Goal: Task Accomplishment & Management: Complete application form

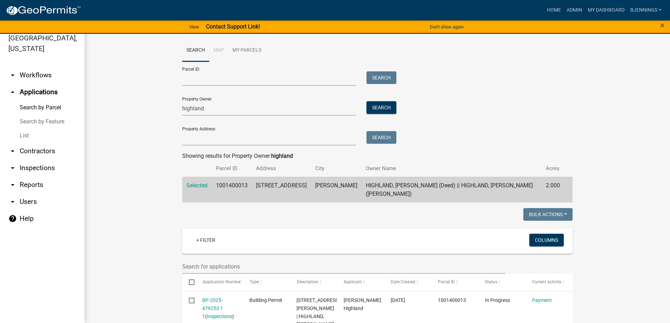
scroll to position [35, 0]
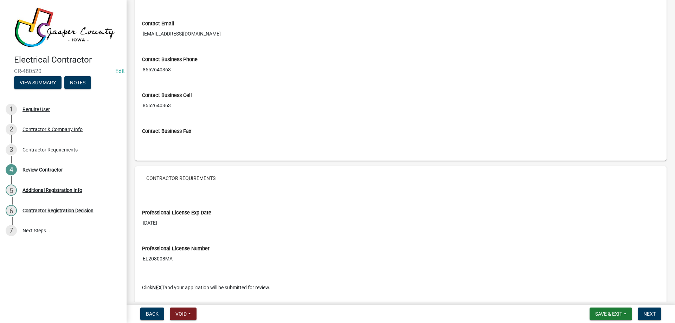
scroll to position [450, 0]
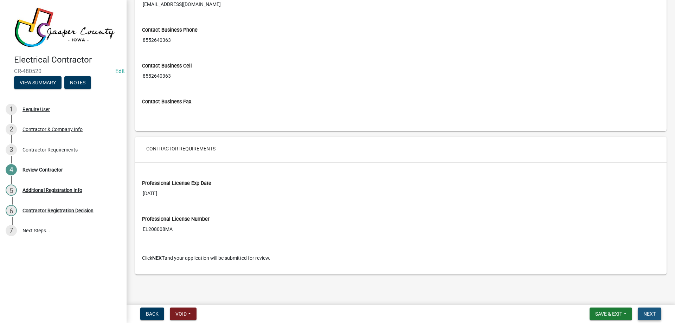
click at [651, 314] on span "Next" at bounding box center [650, 314] width 12 height 6
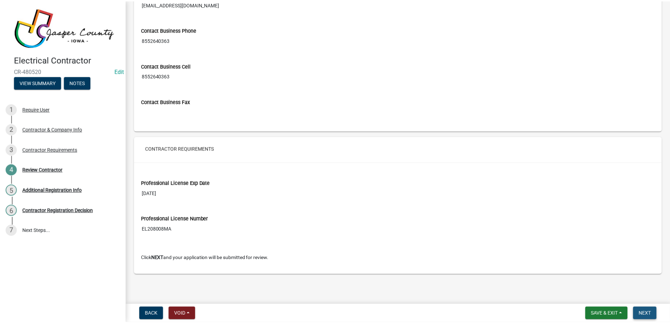
scroll to position [0, 0]
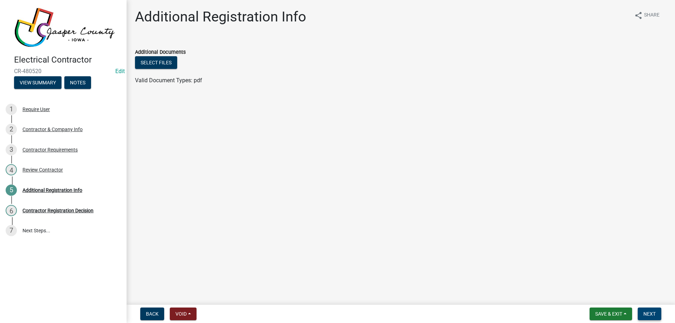
click at [648, 313] on span "Next" at bounding box center [650, 314] width 12 height 6
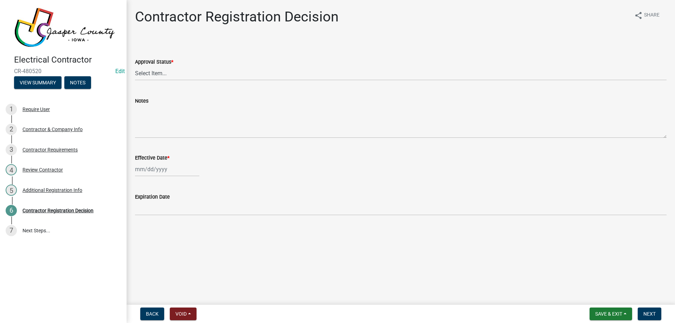
drag, startPoint x: 137, startPoint y: 65, endPoint x: 142, endPoint y: 69, distance: 6.5
click at [142, 69] on div "Approval Status * Select Item... Approved Denied" at bounding box center [401, 69] width 532 height 23
click at [148, 73] on select "Select Item... Approved Denied" at bounding box center [401, 73] width 532 height 14
click at [135, 66] on select "Select Item... Approved Denied" at bounding box center [401, 73] width 532 height 14
select select "4b86b809-39dd-4c68-9f3d-fdb3e7050482"
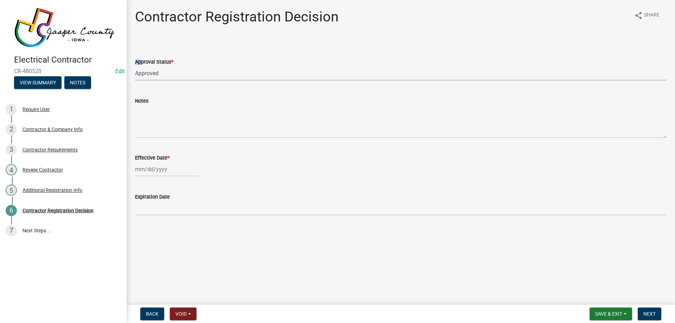
select select "9"
select select "2025"
click at [164, 174] on div "Jan Feb Mar Apr May Jun Jul Aug Sep Oct Nov Dec 1525 1526 1527 1528 1529 1530 1…" at bounding box center [167, 169] width 64 height 14
click at [187, 228] on div "19" at bounding box center [186, 229] width 11 height 11
type input "09/19/2025"
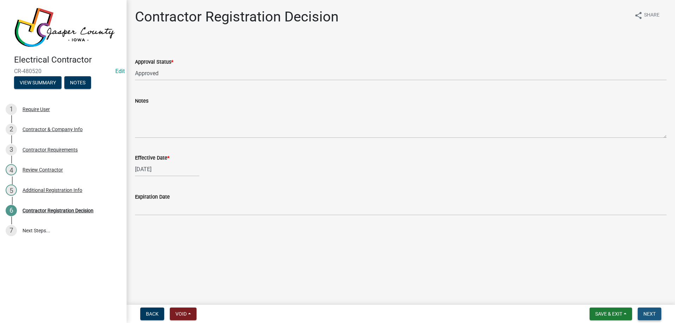
click at [655, 314] on span "Next" at bounding box center [650, 314] width 12 height 6
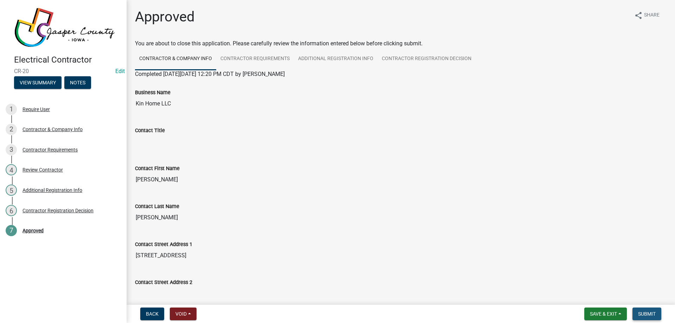
click at [648, 313] on span "Submit" at bounding box center [647, 314] width 18 height 6
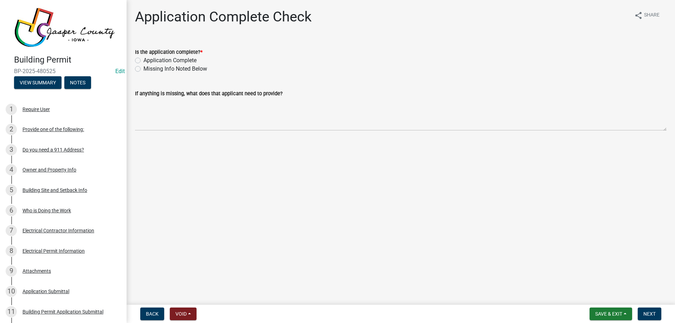
click at [173, 60] on label "Application Complete" at bounding box center [169, 60] width 53 height 8
click at [148, 60] on input "Application Complete" at bounding box center [145, 58] width 5 height 5
radio input "true"
click at [650, 308] on button "Next" at bounding box center [650, 314] width 24 height 13
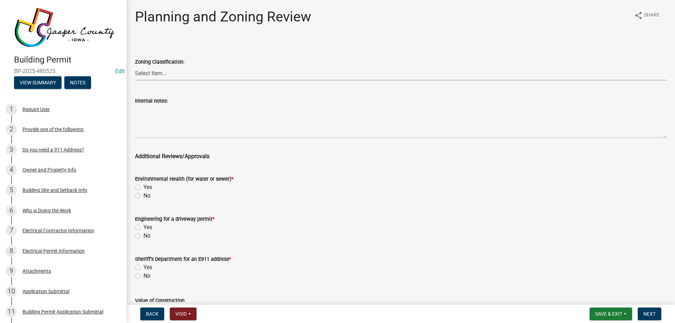
click at [170, 70] on select "Select Item... A RR-5 RR-1 R-1 POS UC/MHP C I FO WHPO AO PUD Incorporated City" at bounding box center [401, 73] width 532 height 14
click at [135, 66] on select "Select Item... A RR-5 RR-1 R-1 POS UC/MHP C I FO WHPO AO PUD Incorporated City" at bounding box center [401, 73] width 532 height 14
select select "fe5b6a7e-2139-4abd-ad37-d4ef1af5e05f"
click at [143, 196] on label "No" at bounding box center [146, 196] width 7 height 8
click at [143, 196] on input "No" at bounding box center [145, 194] width 5 height 5
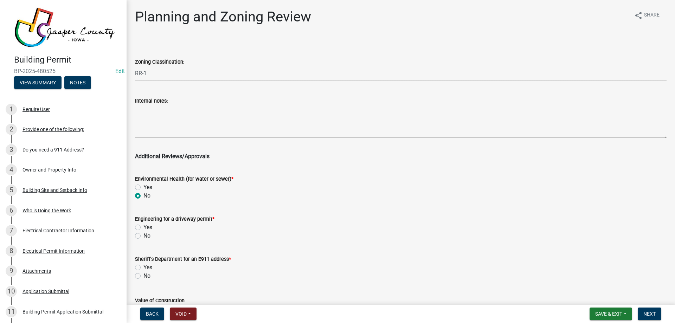
radio input "true"
click at [138, 231] on div "Yes" at bounding box center [401, 227] width 532 height 8
click at [143, 235] on label "No" at bounding box center [146, 236] width 7 height 8
click at [143, 235] on input "No" at bounding box center [145, 234] width 5 height 5
radio input "true"
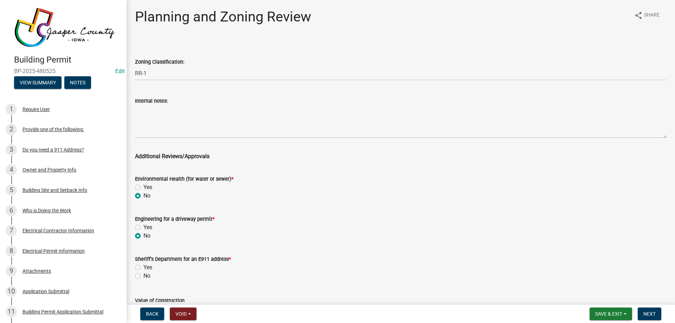
click at [143, 274] on label "No" at bounding box center [146, 276] width 7 height 8
click at [143, 274] on input "No" at bounding box center [145, 274] width 5 height 5
radio input "true"
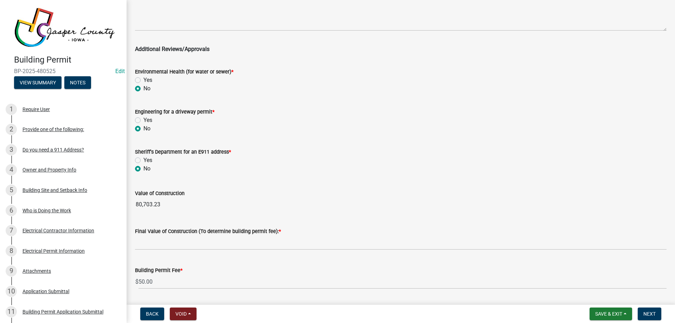
scroll to position [128, 0]
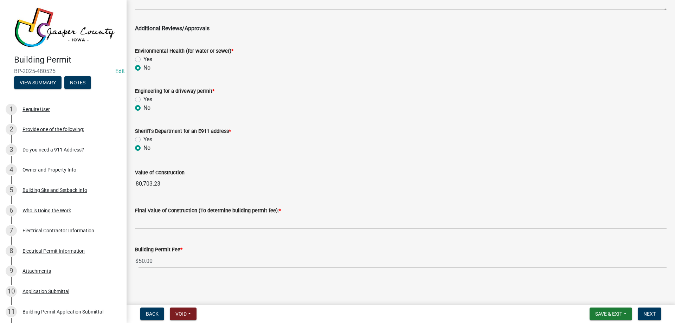
click at [187, 210] on label "Final Value of Construction (To determine building permit fee): *" at bounding box center [208, 211] width 146 height 5
click at [187, 214] on div "Final Value of Construction (To determine building permit fee): *" at bounding box center [401, 210] width 532 height 8
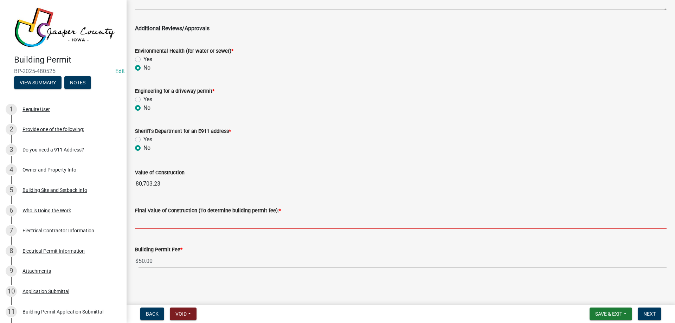
click at [189, 226] on input "text" at bounding box center [401, 222] width 532 height 14
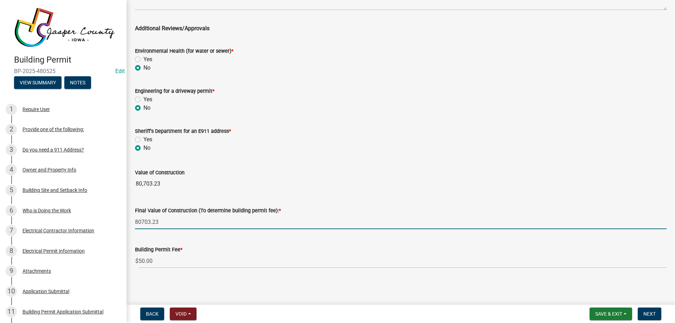
click at [232, 181] on wm-data-entity-input-list "Zoning Classification: Select Item... A RR-5 RR-1 R-1 POS UC/MHP C I FO WHPO AO…" at bounding box center [401, 92] width 532 height 363
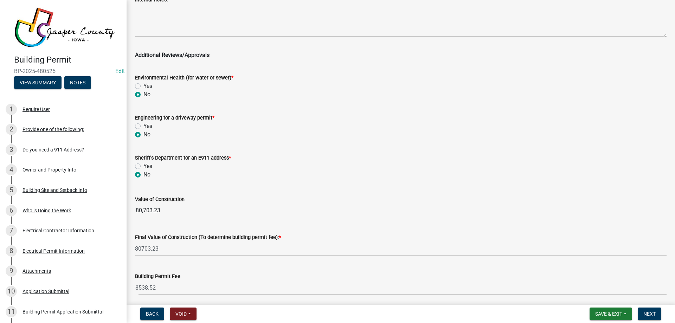
click at [174, 211] on input "80,703.23" at bounding box center [401, 211] width 532 height 14
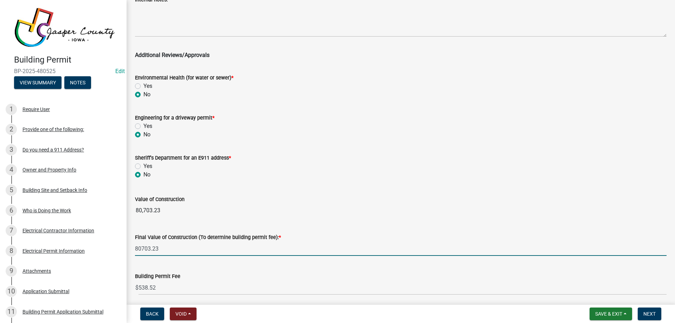
click at [159, 248] on input "80703.23" at bounding box center [401, 249] width 532 height 14
type input "80703"
click at [231, 201] on div "Value of Construction" at bounding box center [401, 199] width 532 height 8
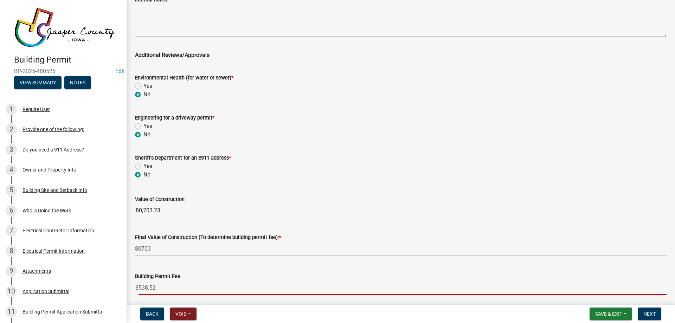
click at [165, 290] on input "538.52" at bounding box center [403, 288] width 528 height 14
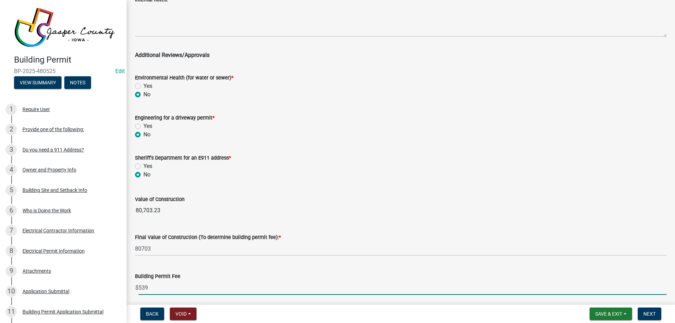
type input "539"
drag, startPoint x: 243, startPoint y: 271, endPoint x: 264, endPoint y: 263, distance: 23.4
click at [245, 270] on div "Building Permit Fee $ 539" at bounding box center [401, 278] width 532 height 33
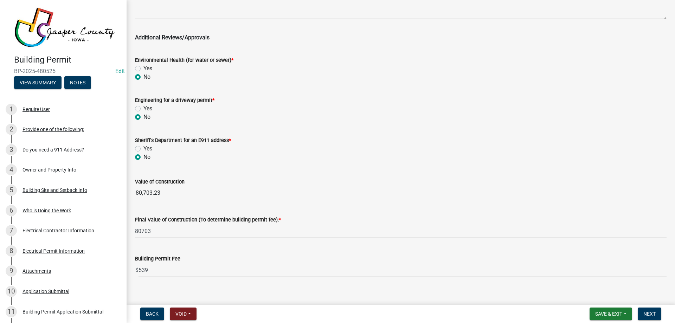
scroll to position [128, 0]
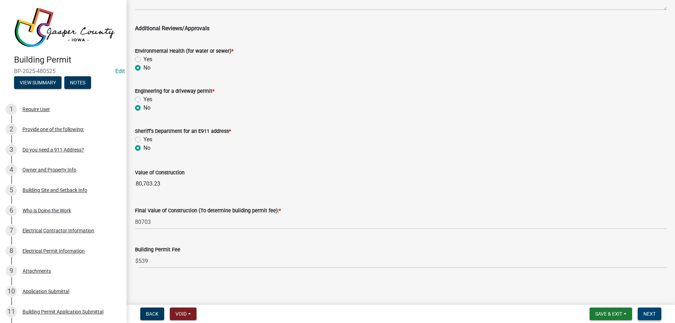
click at [651, 311] on button "Next" at bounding box center [650, 314] width 24 height 13
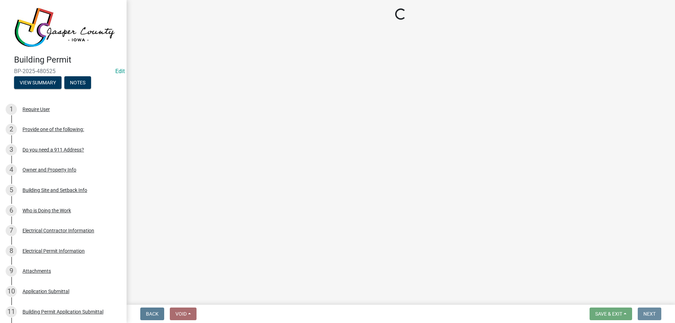
scroll to position [0, 0]
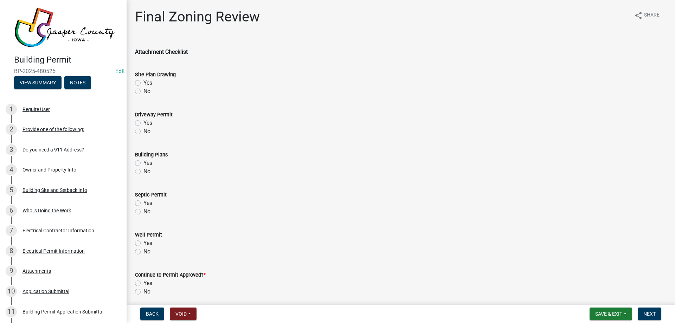
click at [143, 81] on label "Yes" at bounding box center [147, 83] width 9 height 8
click at [143, 81] on input "Yes" at bounding box center [145, 81] width 5 height 5
radio input "true"
click at [143, 130] on label "No" at bounding box center [146, 131] width 7 height 8
click at [143, 130] on input "No" at bounding box center [145, 129] width 5 height 5
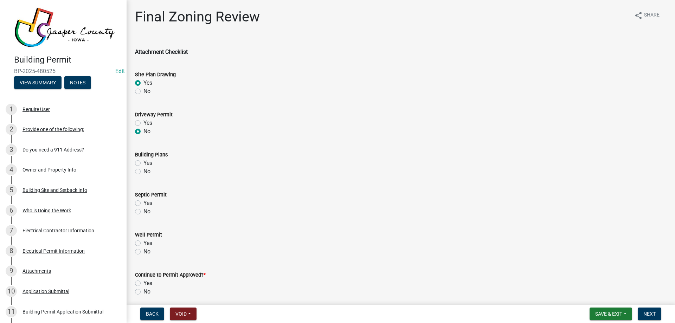
radio input "true"
click at [143, 161] on label "Yes" at bounding box center [147, 163] width 9 height 8
click at [143, 161] on input "Yes" at bounding box center [145, 161] width 5 height 5
radio input "true"
click at [143, 212] on label "No" at bounding box center [146, 211] width 7 height 8
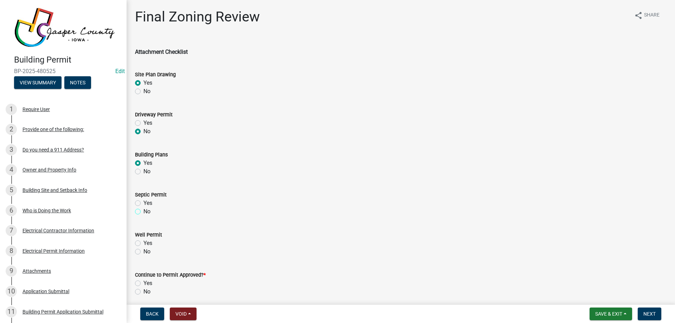
click at [143, 212] on input "No" at bounding box center [145, 209] width 5 height 5
radio input "true"
click at [143, 254] on label "No" at bounding box center [146, 252] width 7 height 8
click at [143, 252] on input "No" at bounding box center [145, 250] width 5 height 5
radio input "true"
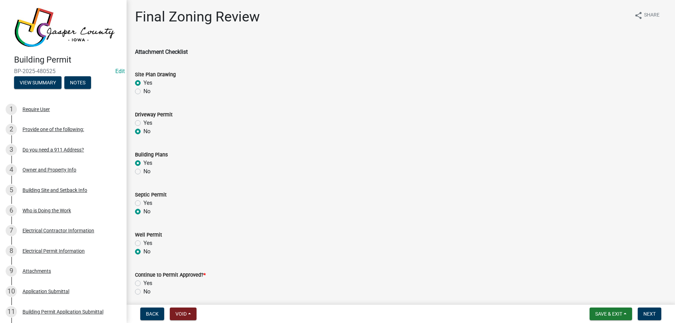
click at [143, 281] on label "Yes" at bounding box center [147, 283] width 9 height 8
click at [143, 281] on input "Yes" at bounding box center [145, 281] width 5 height 5
radio input "true"
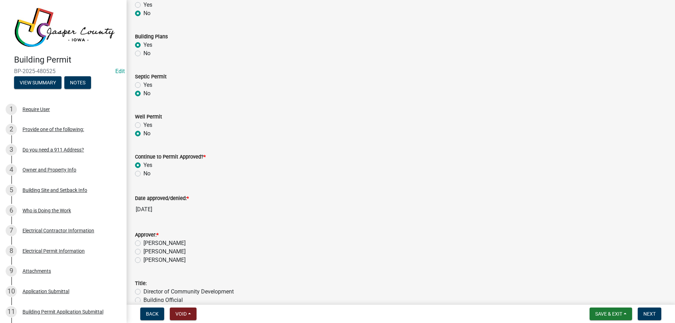
scroll to position [141, 0]
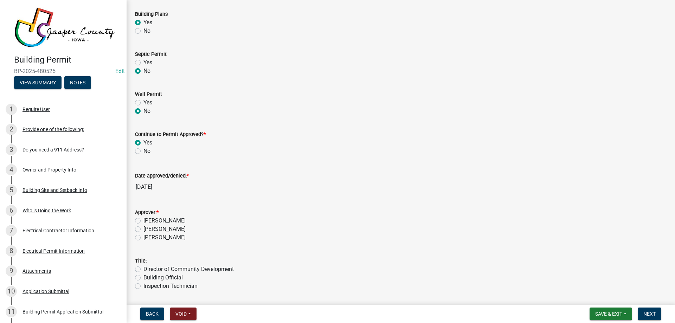
click at [143, 220] on label "[PERSON_NAME]" at bounding box center [164, 221] width 42 height 8
click at [143, 220] on input "[PERSON_NAME]" at bounding box center [145, 219] width 5 height 5
radio input "true"
click at [143, 278] on label "Building Official" at bounding box center [162, 278] width 39 height 8
click at [143, 278] on input "Building Official" at bounding box center [145, 276] width 5 height 5
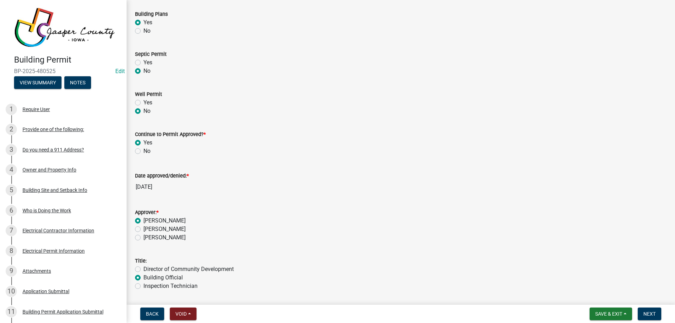
radio input "true"
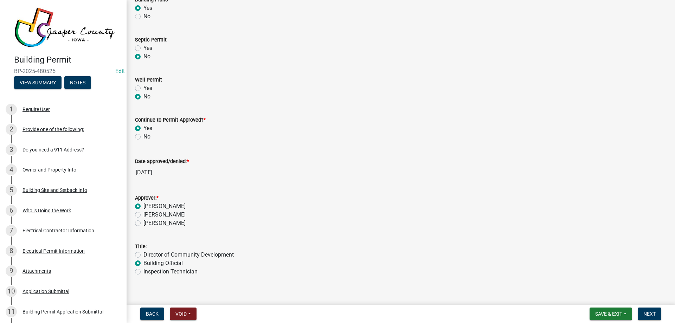
scroll to position [163, 0]
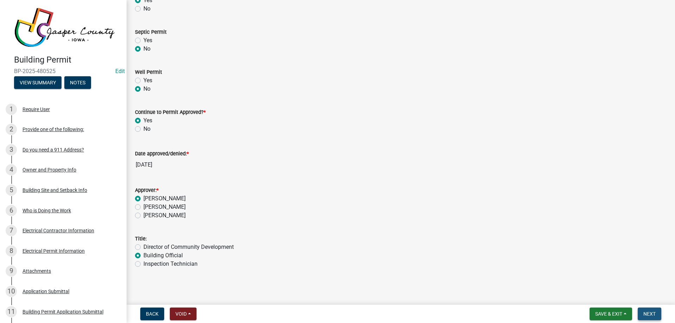
click at [645, 310] on button "Next" at bounding box center [650, 314] width 24 height 13
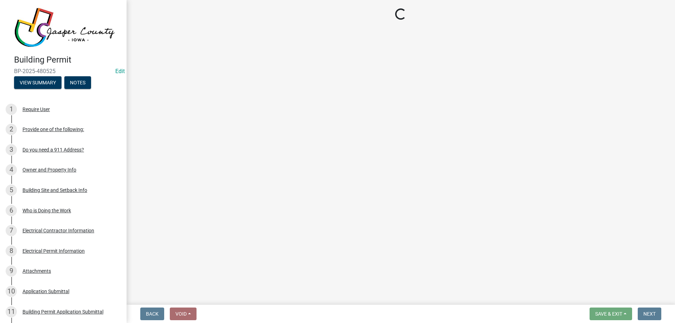
select select "3: 3"
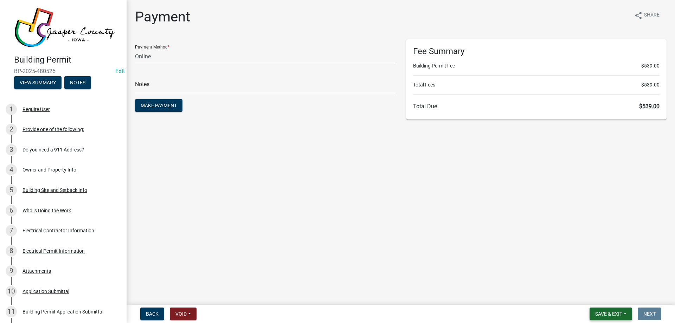
click at [619, 311] on span "Save & Exit" at bounding box center [608, 314] width 27 height 6
click at [620, 293] on button "Save & Exit" at bounding box center [604, 295] width 56 height 17
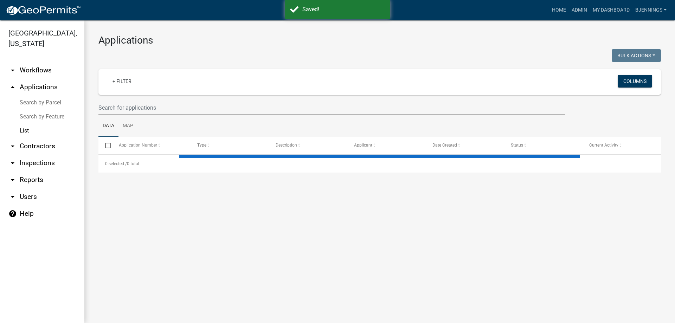
select select "3: 100"
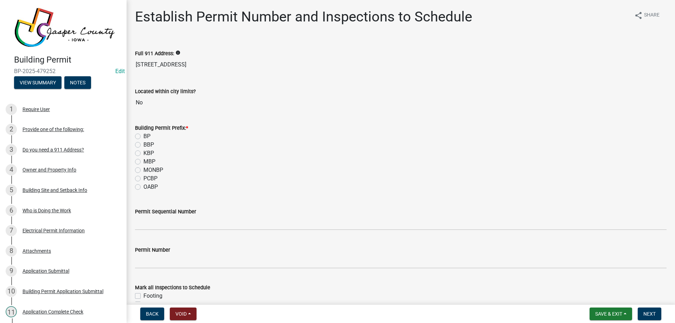
click at [143, 136] on label "BP" at bounding box center [146, 136] width 7 height 8
click at [143, 136] on input "BP" at bounding box center [145, 134] width 5 height 5
radio input "true"
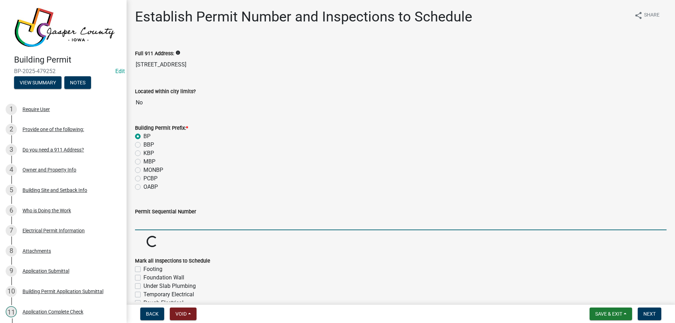
click at [151, 221] on input "Permit Sequential Number" at bounding box center [401, 223] width 532 height 14
type input "129"
click at [254, 144] on div "BBP" at bounding box center [401, 145] width 532 height 8
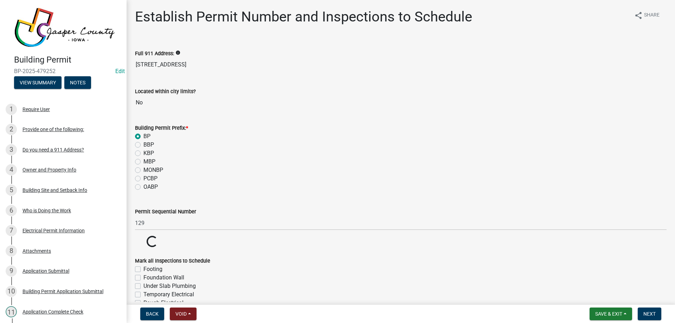
click at [113, 65] on div "Building Permit BP-2025-479252 Edit View Summary Notes" at bounding box center [63, 69] width 115 height 41
click at [115, 68] on link "Edit" at bounding box center [119, 71] width 9 height 7
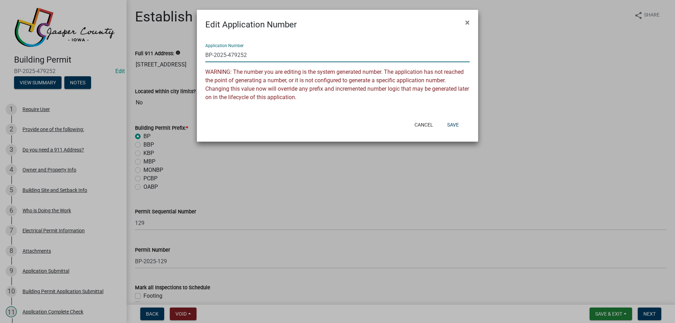
drag, startPoint x: 230, startPoint y: 55, endPoint x: 317, endPoint y: 57, distance: 87.2
click at [297, 58] on input "BP-2025-479252" at bounding box center [337, 55] width 264 height 14
type input "BP-2025-129"
click at [453, 123] on button "Save" at bounding box center [453, 125] width 23 height 13
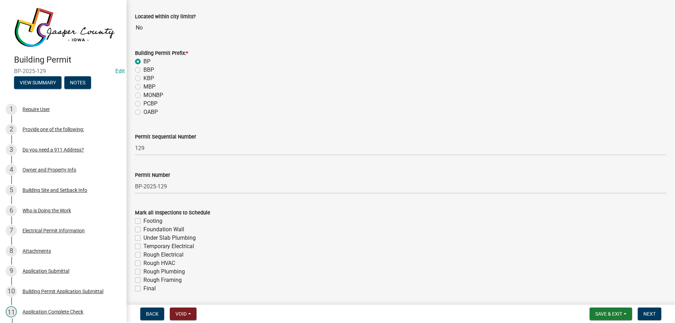
scroll to position [100, 0]
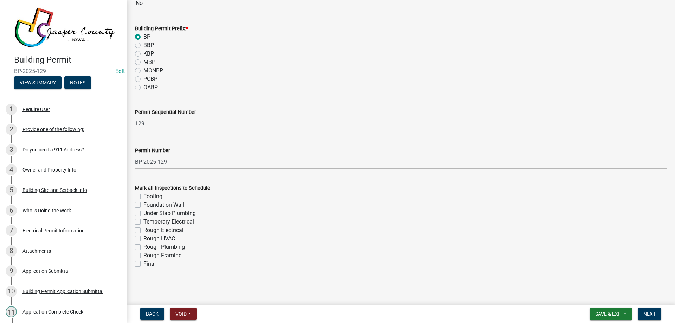
click at [143, 230] on label "Rough Electrical" at bounding box center [163, 230] width 40 height 8
click at [143, 230] on input "Rough Electrical" at bounding box center [145, 228] width 5 height 5
checkbox input "true"
checkbox input "false"
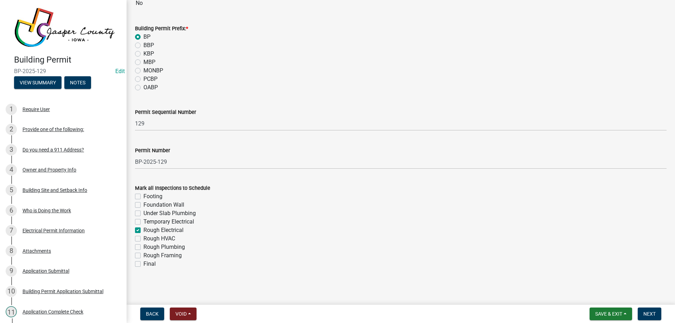
checkbox input "false"
checkbox input "true"
checkbox input "false"
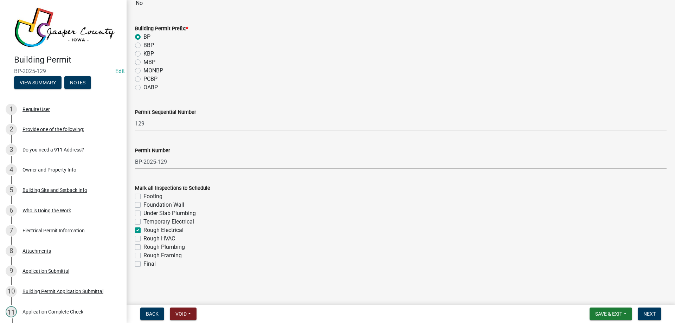
checkbox input "false"
click at [143, 263] on label "Final" at bounding box center [149, 264] width 12 height 8
click at [143, 263] on input "Final" at bounding box center [145, 262] width 5 height 5
checkbox input "true"
checkbox input "false"
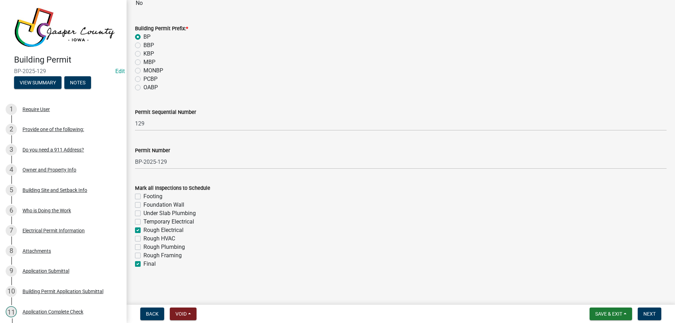
checkbox input "false"
checkbox input "true"
checkbox input "false"
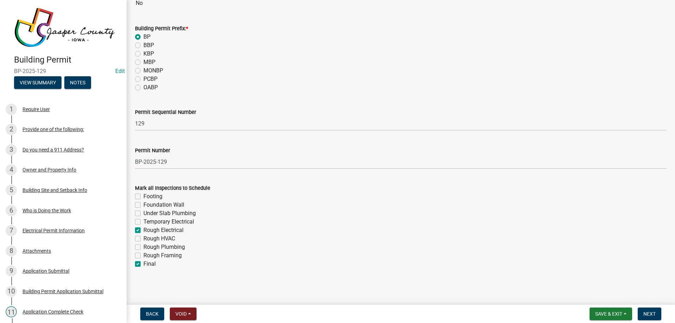
checkbox input "false"
checkbox input "true"
click at [143, 228] on label "Rough Electrical" at bounding box center [163, 230] width 40 height 8
click at [143, 228] on input "Rough Electrical" at bounding box center [145, 228] width 5 height 5
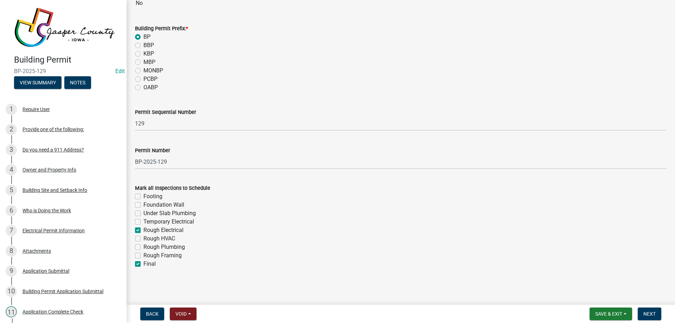
checkbox input "false"
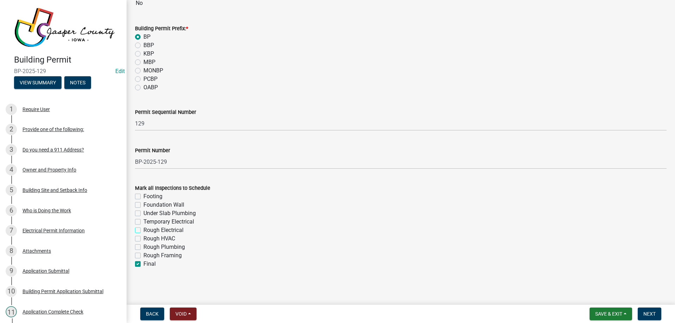
checkbox input "false"
checkbox input "true"
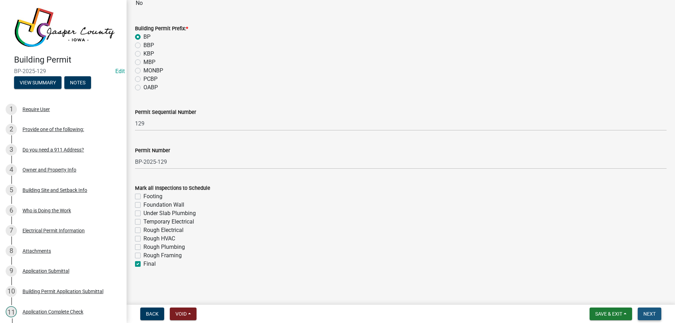
click at [645, 313] on span "Next" at bounding box center [650, 314] width 12 height 6
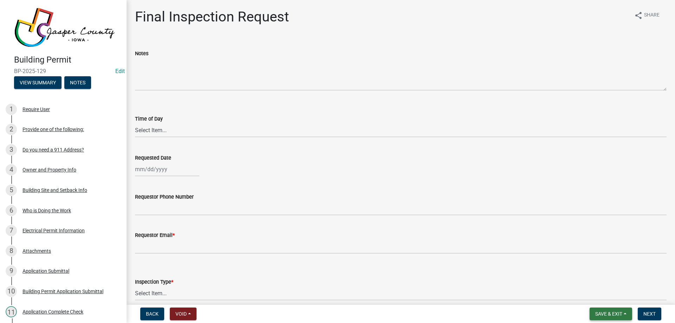
click at [626, 314] on button "Save & Exit" at bounding box center [611, 314] width 43 height 13
click at [612, 295] on button "Save & Exit" at bounding box center [604, 295] width 56 height 17
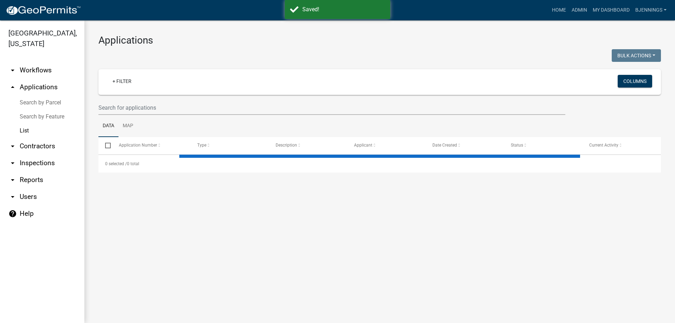
select select "3: 100"
